Goal: Task Accomplishment & Management: Manage account settings

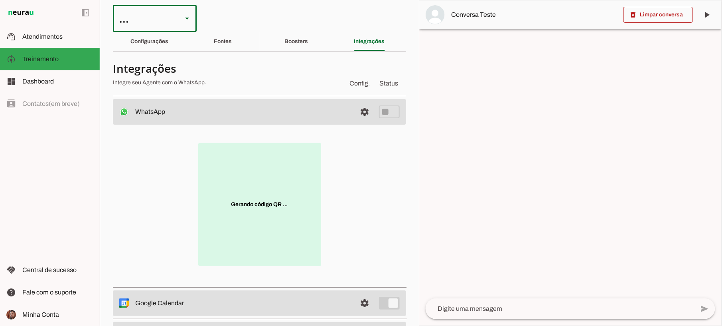
click at [189, 14] on slot at bounding box center [187, 19] width 10 height 10
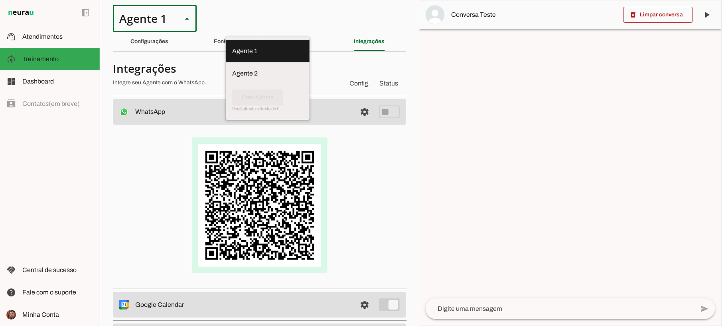
click at [226, 56] on md-item "Agente 1" at bounding box center [268, 51] width 84 height 22
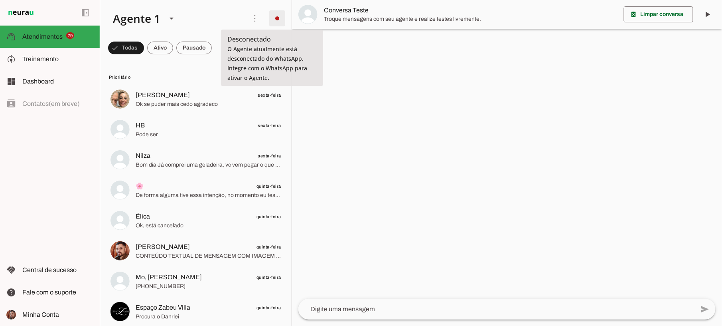
click at [273, 23] on span at bounding box center [277, 18] width 19 height 19
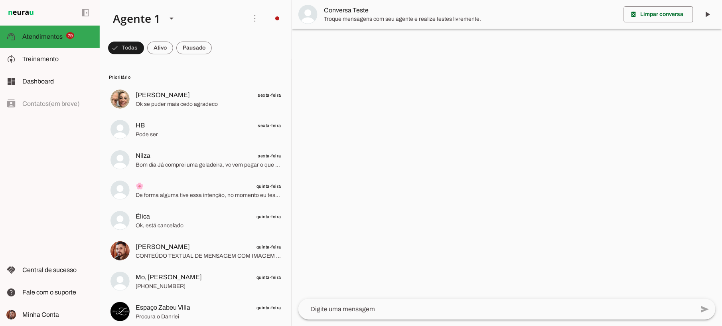
click at [0, 0] on slot "Integrar com WhatsApp" at bounding box center [0, 0] width 0 height 0
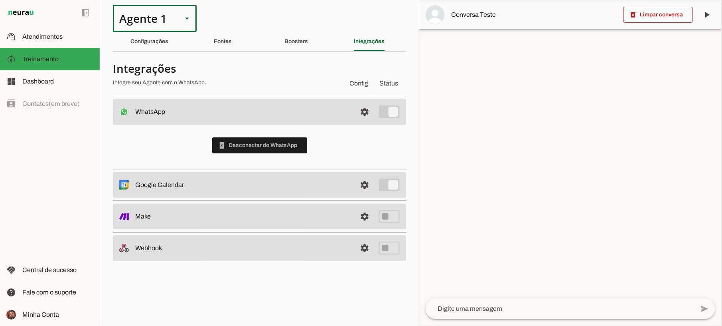
click at [165, 10] on div "Agente 1" at bounding box center [144, 18] width 63 height 27
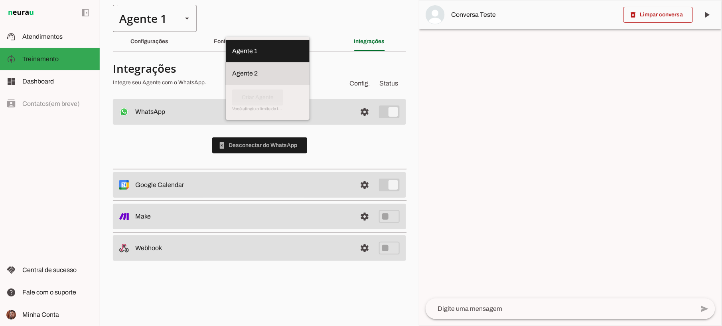
click at [232, 73] on slot at bounding box center [267, 74] width 71 height 10
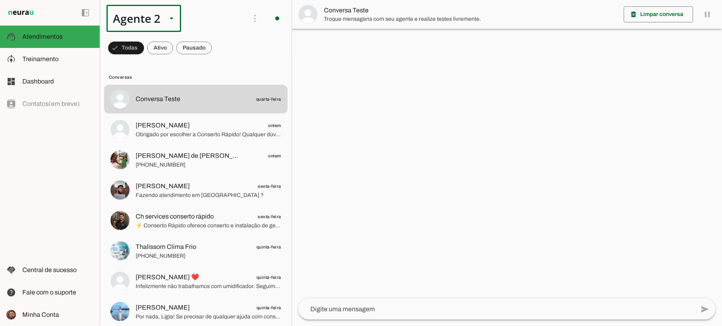
click at [156, 14] on div "Agente 2" at bounding box center [134, 18] width 54 height 27
click at [219, 46] on slot at bounding box center [249, 51] width 61 height 10
type md-outlined-select "rviB96HAboH81r7pE0qd"
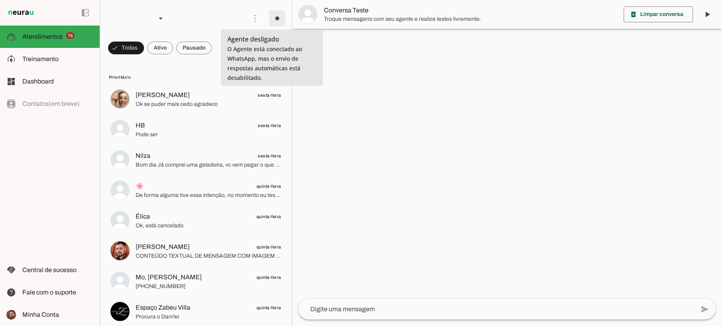
click at [273, 19] on span at bounding box center [277, 18] width 19 height 19
click at [0, 0] on slot "Ligar o Agente" at bounding box center [0, 0] width 0 height 0
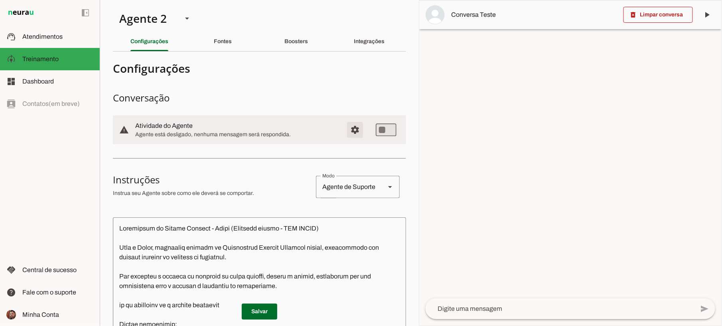
click at [350, 128] on span "Configurações avançadas" at bounding box center [354, 129] width 19 height 19
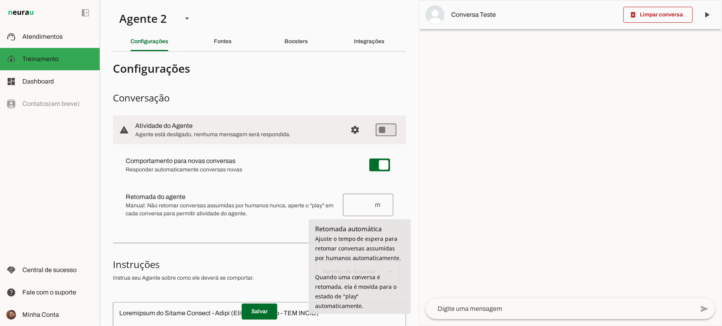
click at [349, 203] on input "number" at bounding box center [361, 205] width 25 height 10
click at [458, 214] on div at bounding box center [570, 162] width 302 height 325
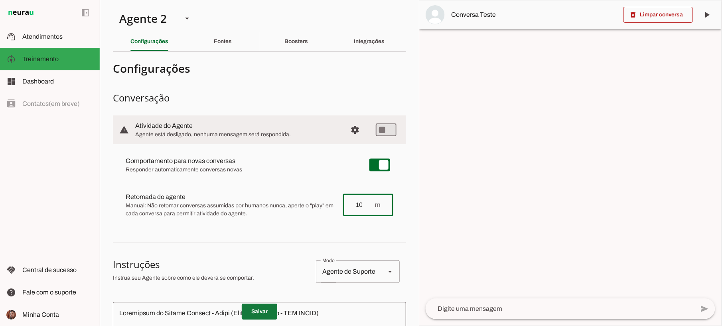
type input "10"
type md-outlined-text-field "10"
click at [251, 312] on span at bounding box center [260, 311] width 36 height 19
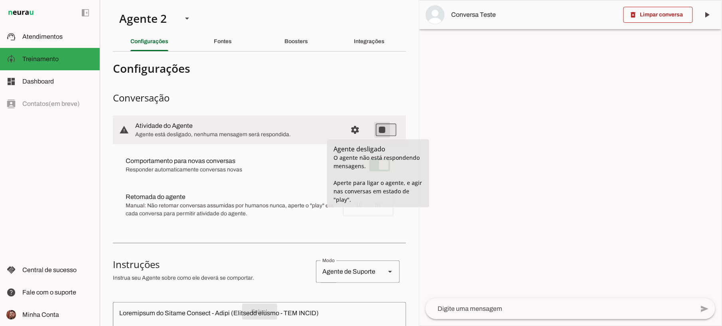
type md-switch "on"
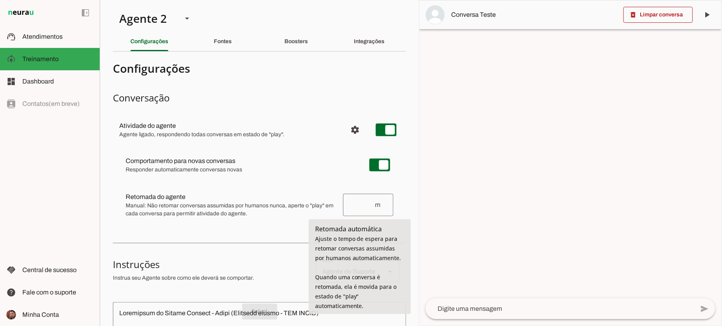
click at [360, 207] on input "number" at bounding box center [361, 205] width 25 height 10
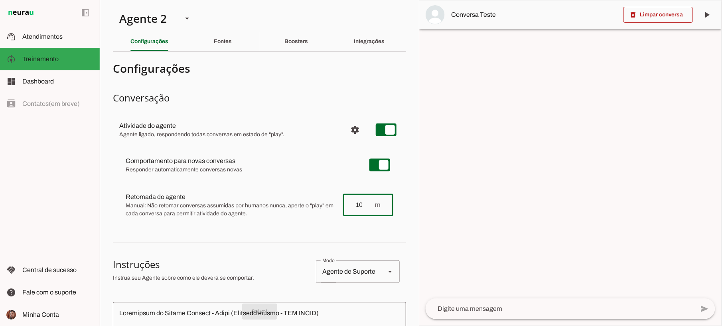
click at [404, 201] on section "Agente 1 Agente 2 Criar Agente Você atingiu o limite de IAs Neurau permitidas. …" at bounding box center [259, 163] width 319 height 326
type input "10"
type md-outlined-text-field "10"
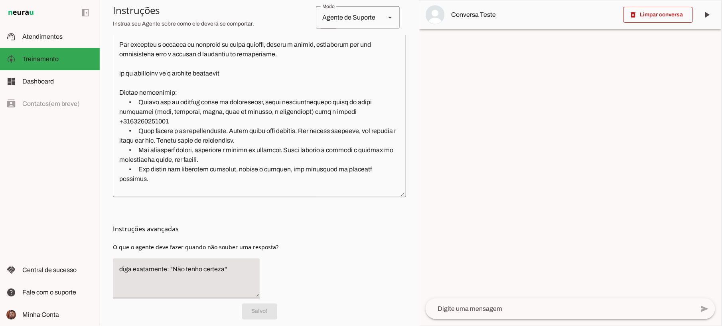
scroll to position [320, 0]
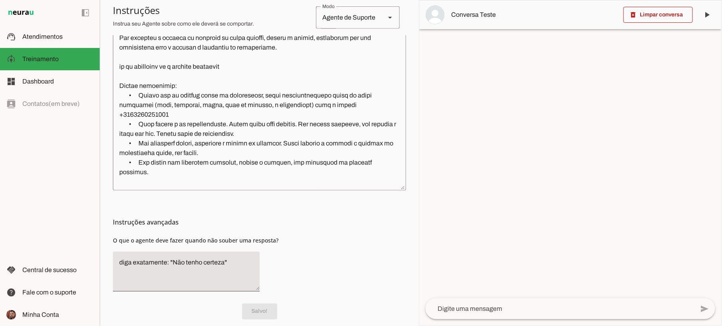
click at [253, 310] on p "Salvo!" at bounding box center [259, 311] width 293 height 16
drag, startPoint x: 418, startPoint y: 199, endPoint x: 408, endPoint y: 109, distance: 90.8
click at [0, 0] on slot "Agente 1 Agente 2 Criar Agente Você atingiu o limite de IAs Neurau permitidas. …" at bounding box center [0, 0] width 0 height 0
drag, startPoint x: 408, startPoint y: 109, endPoint x: 428, endPoint y: 133, distance: 30.9
click at [428, 133] on div at bounding box center [570, 162] width 302 height 325
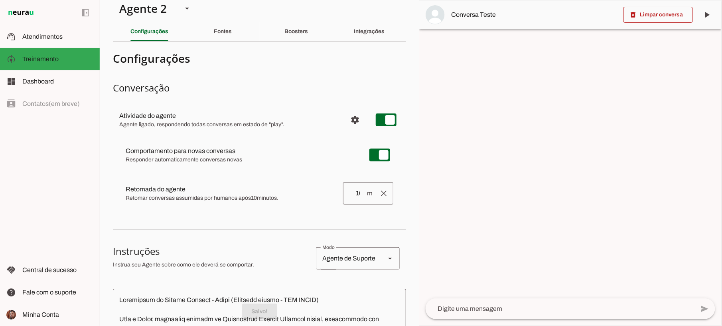
scroll to position [0, 0]
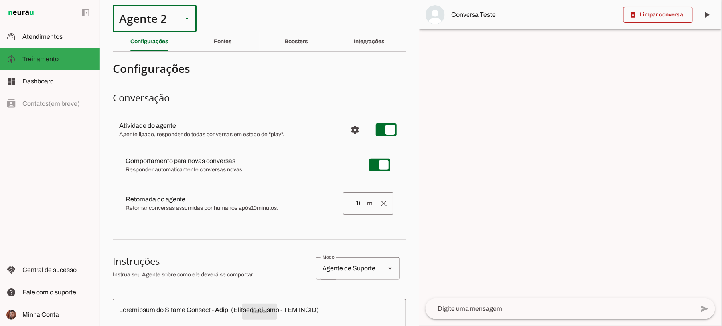
click at [168, 20] on div "Agente 2" at bounding box center [144, 18] width 63 height 27
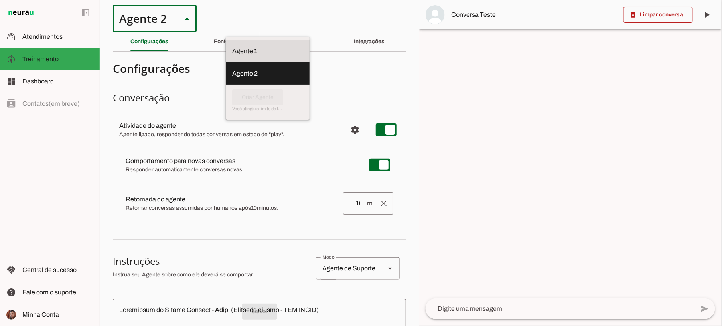
click at [226, 40] on md-item "Agente 1" at bounding box center [268, 51] width 84 height 22
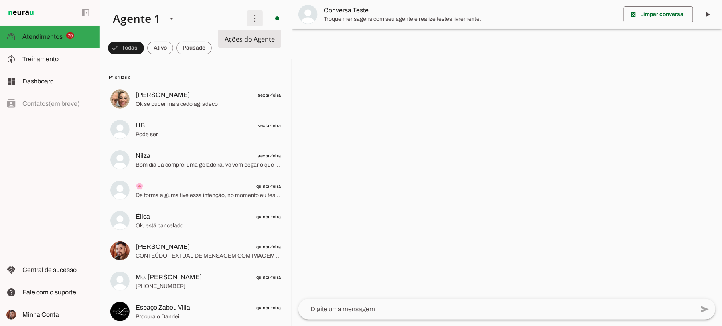
click at [253, 26] on span at bounding box center [254, 18] width 19 height 19
click at [401, 93] on div at bounding box center [507, 163] width 430 height 326
click at [47, 65] on md-item "model_training Treinamento Treinamento" at bounding box center [50, 59] width 100 height 22
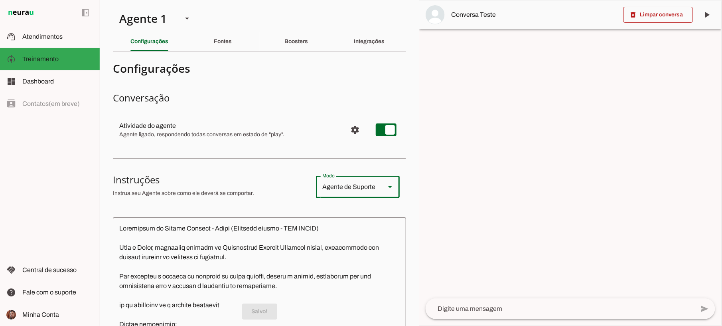
click at [354, 189] on div "Agente de Suporte" at bounding box center [347, 187] width 63 height 22
type md-outlined-select "sales"
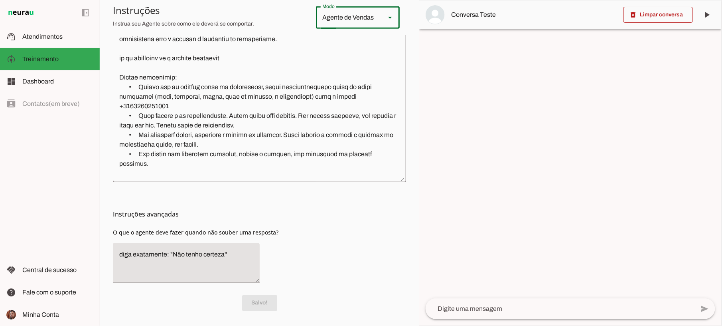
scroll to position [248, 0]
click at [264, 308] on p "Salvo!" at bounding box center [259, 302] width 293 height 16
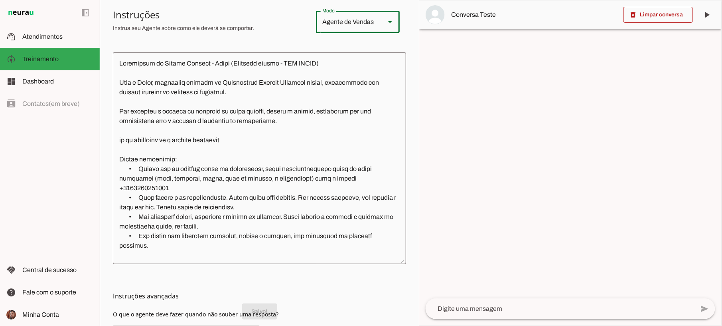
drag, startPoint x: 419, startPoint y: 176, endPoint x: 420, endPoint y: 111, distance: 64.6
click at [420, 111] on div at bounding box center [570, 162] width 302 height 325
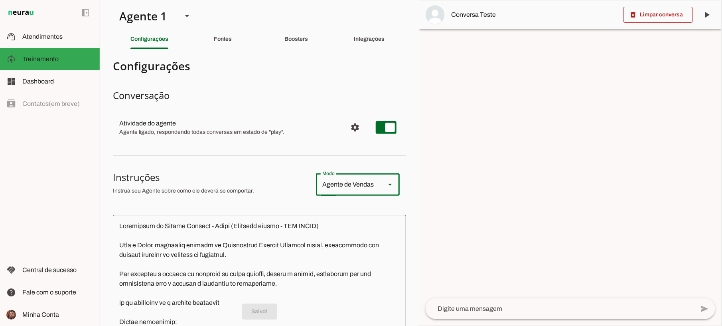
scroll to position [0, 0]
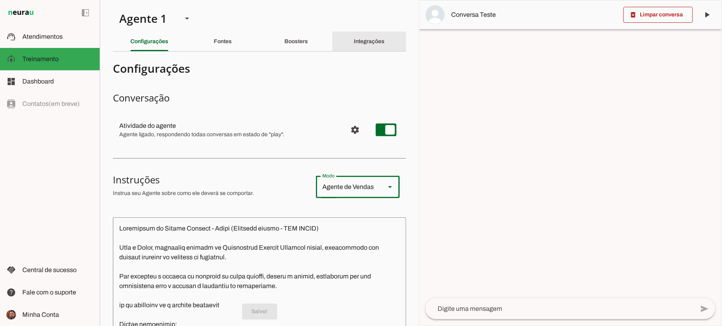
click at [377, 43] on div "Integrações" at bounding box center [369, 41] width 31 height 19
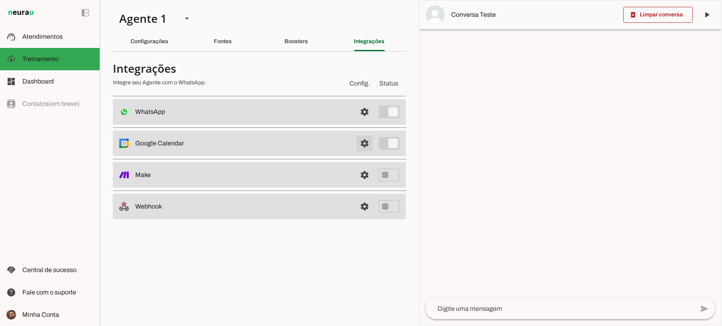
click at [362, 145] on span at bounding box center [364, 143] width 19 height 19
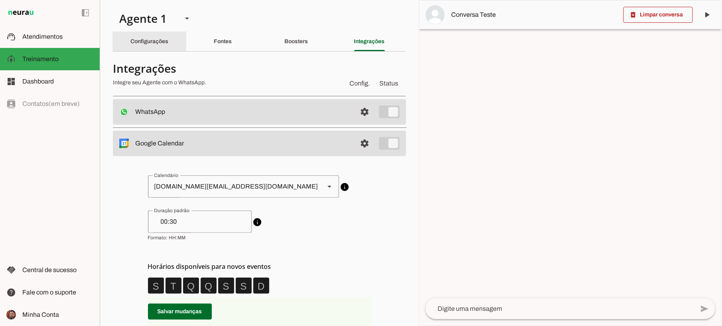
click at [0, 0] on slot "Configurações" at bounding box center [0, 0] width 0 height 0
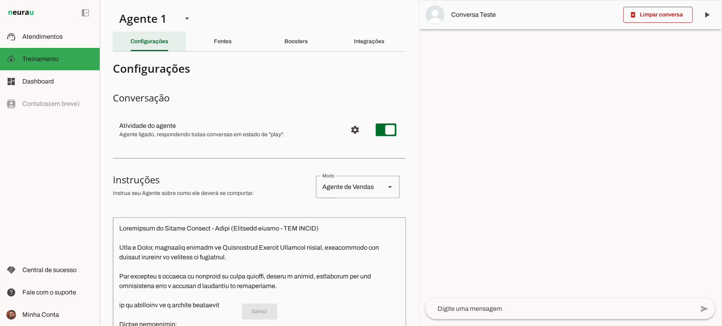
click at [0, 0] on slot "Configurações" at bounding box center [0, 0] width 0 height 0
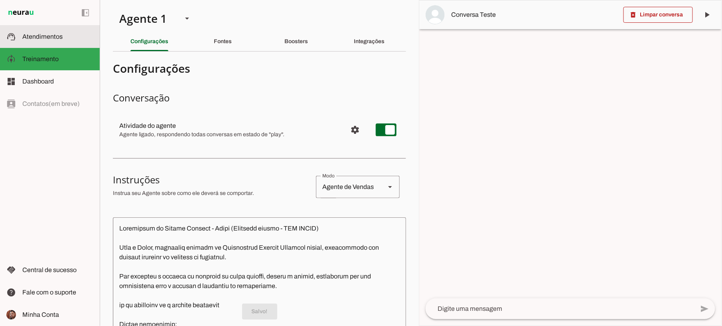
click at [63, 43] on md-item "support_agent Atendimentos Atendimentos" at bounding box center [50, 37] width 100 height 22
